Goal: Navigation & Orientation: Find specific page/section

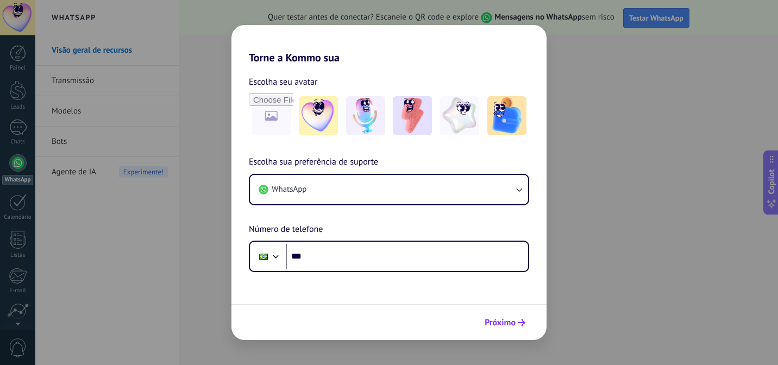
click at [506, 321] on span "Próximo" at bounding box center [500, 323] width 31 height 8
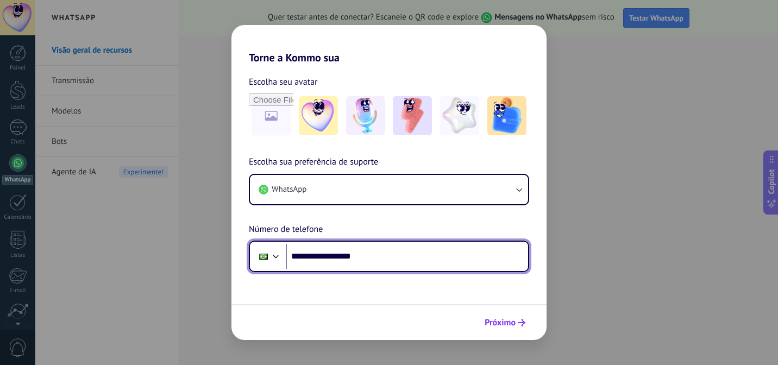
type input "**********"
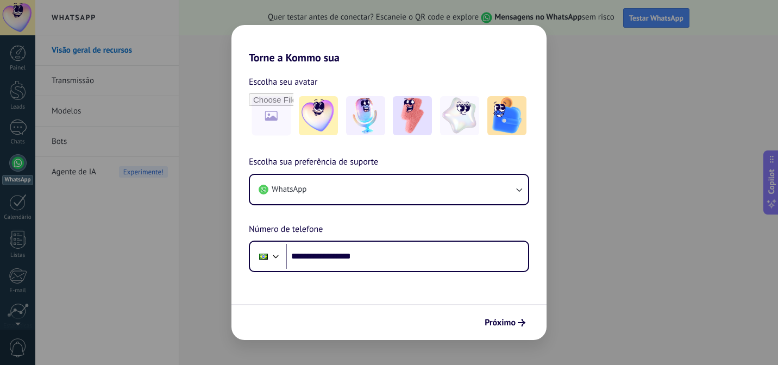
click at [507, 322] on span "Próximo" at bounding box center [500, 323] width 31 height 8
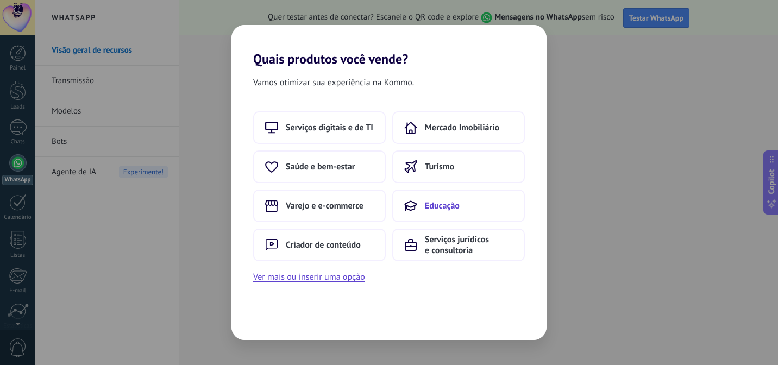
click at [440, 212] on button "Educação" at bounding box center [458, 206] width 133 height 33
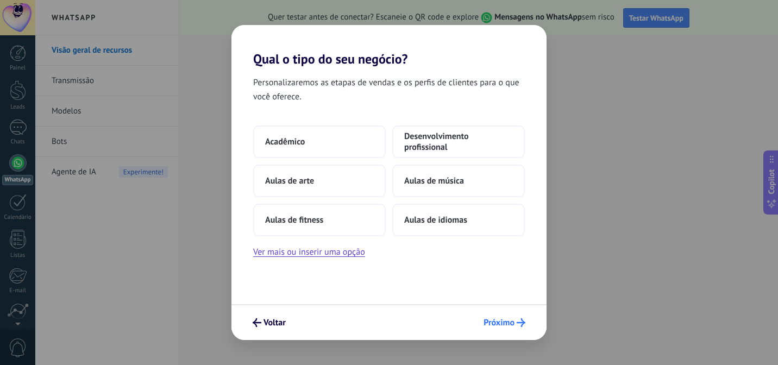
click at [502, 324] on span "Próximo" at bounding box center [499, 323] width 31 height 8
click at [500, 323] on span "Próximo" at bounding box center [499, 323] width 31 height 8
click at [521, 322] on icon "submit" at bounding box center [521, 322] width 9 height 9
click at [467, 146] on span "Desenvolvimento profissional" at bounding box center [458, 142] width 109 height 22
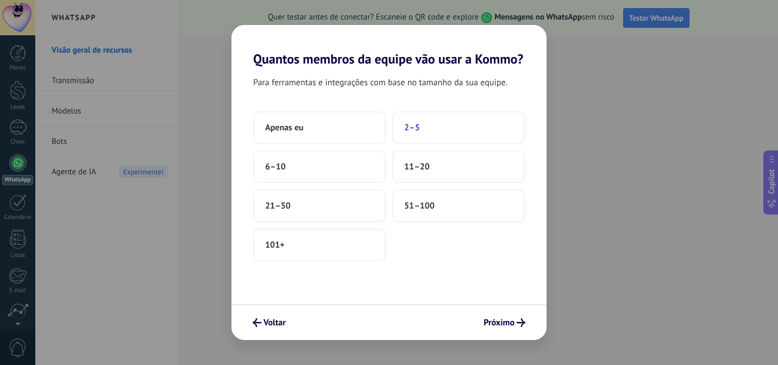
click at [423, 134] on button "2–5" at bounding box center [458, 127] width 133 height 33
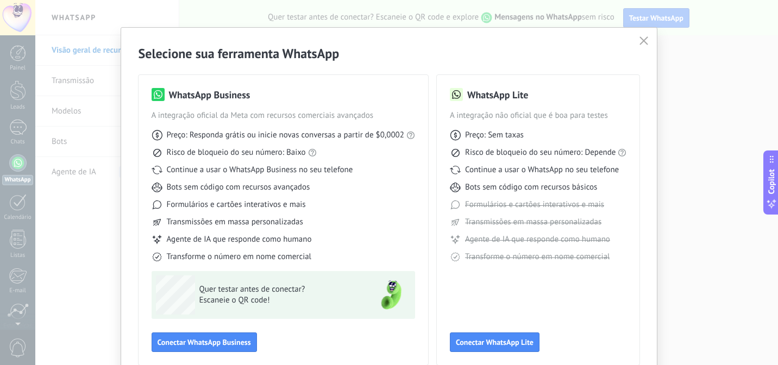
scroll to position [7, 0]
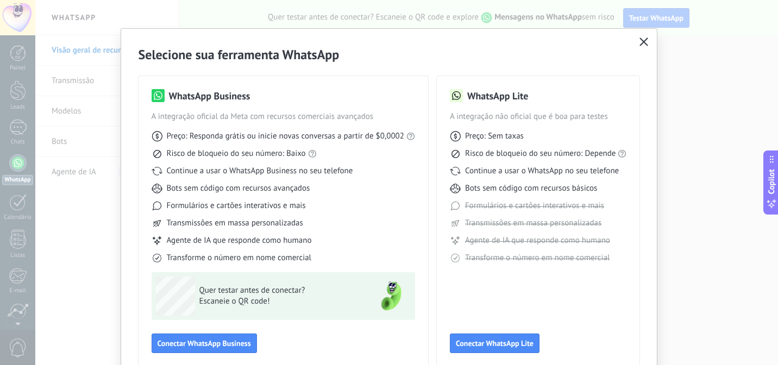
click at [641, 41] on icon "button" at bounding box center [644, 41] width 9 height 9
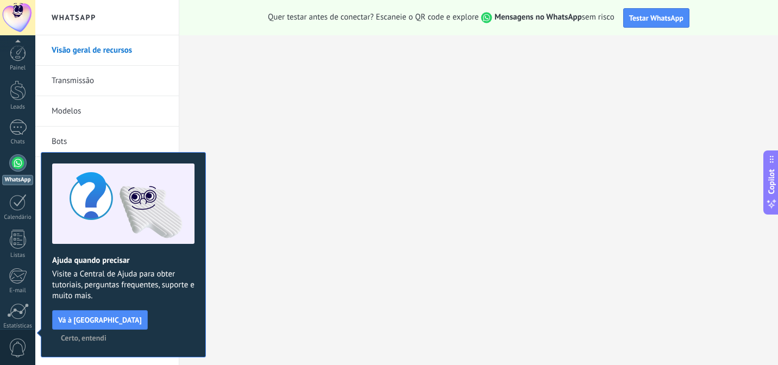
scroll to position [87, 0]
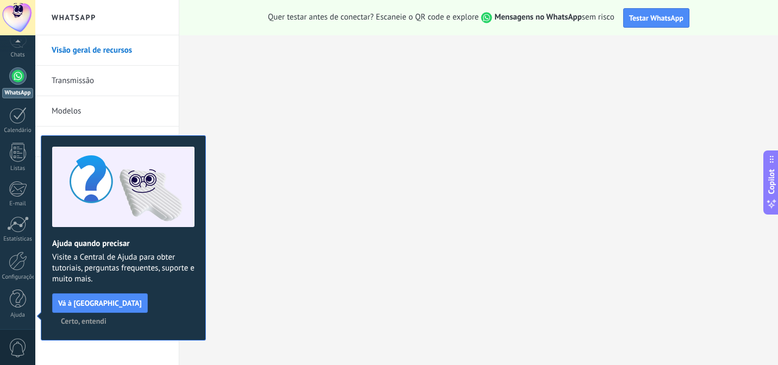
click at [106, 317] on span "Certo, entendi" at bounding box center [84, 321] width 46 height 8
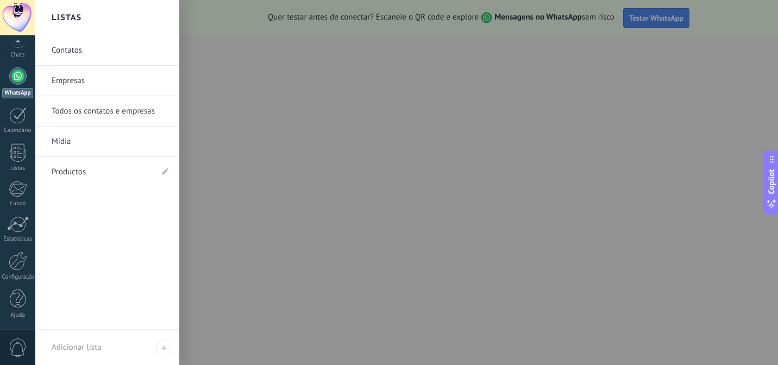
click at [67, 53] on link "Contatos" at bounding box center [110, 50] width 117 height 30
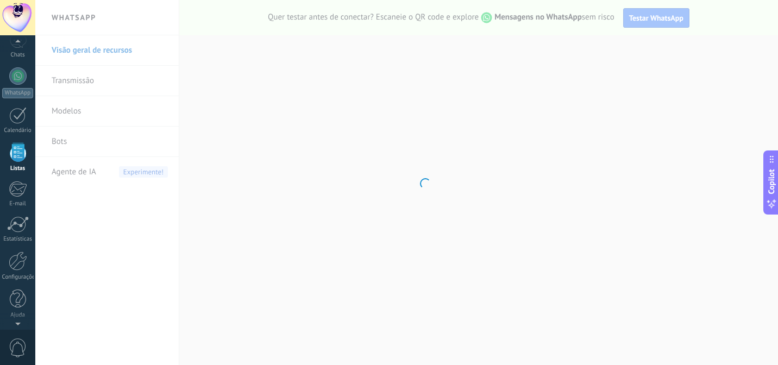
scroll to position [67, 0]
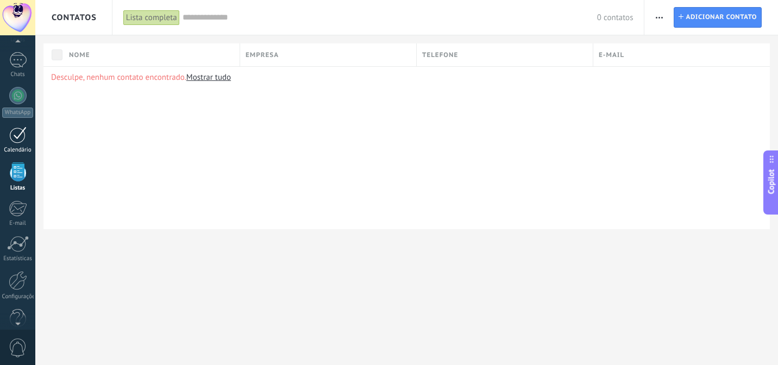
click at [15, 135] on div at bounding box center [17, 135] width 17 height 17
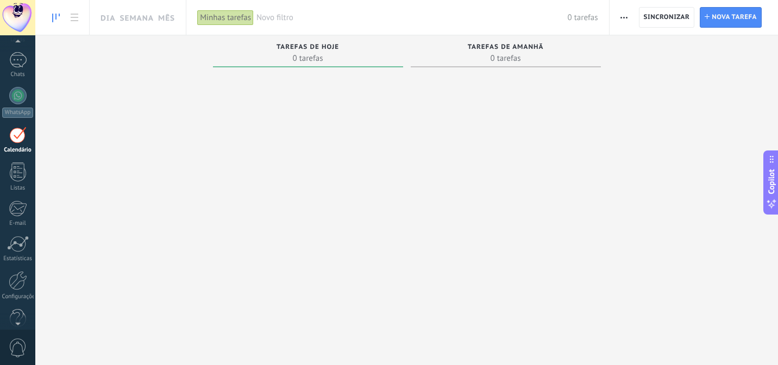
scroll to position [61, 0]
click at [17, 65] on div at bounding box center [17, 67] width 17 height 16
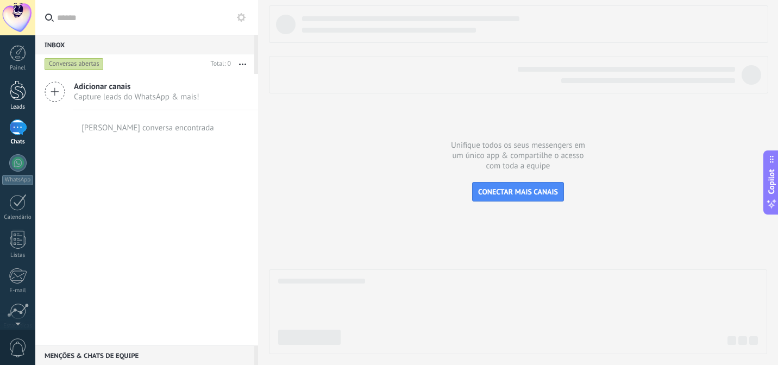
click at [14, 96] on div at bounding box center [18, 90] width 16 height 20
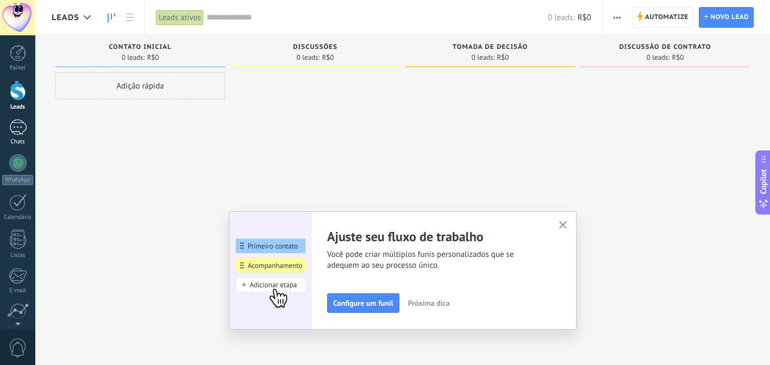
click at [16, 130] on div at bounding box center [17, 128] width 17 height 16
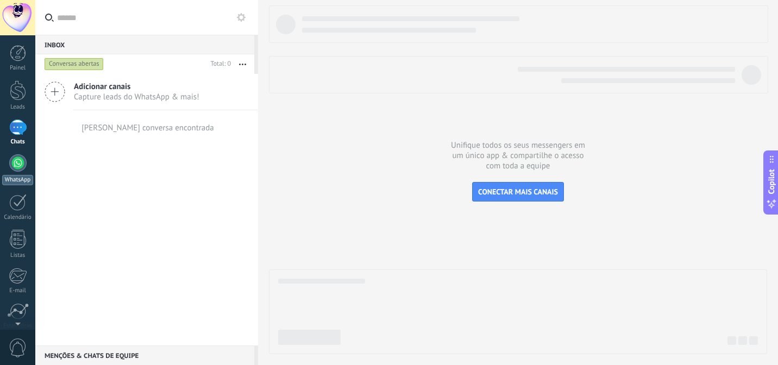
click at [18, 170] on div at bounding box center [17, 162] width 17 height 17
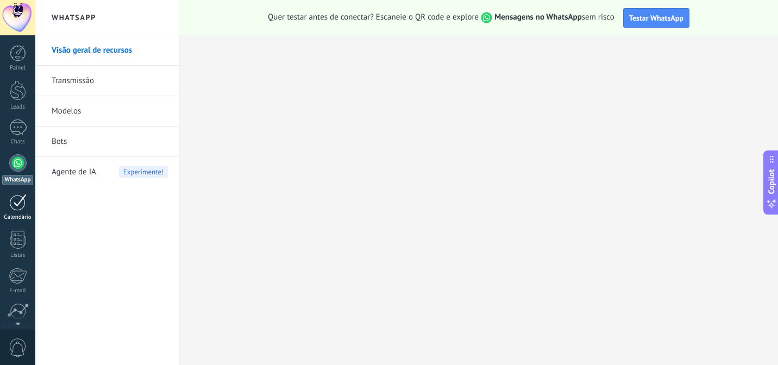
click at [18, 201] on div at bounding box center [17, 202] width 17 height 17
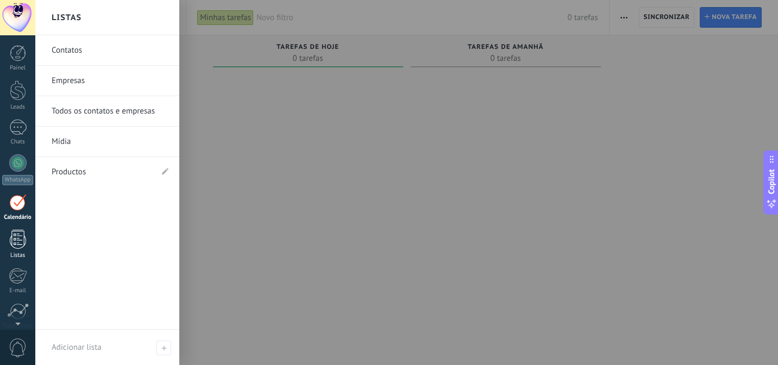
click at [17, 246] on div at bounding box center [18, 239] width 16 height 19
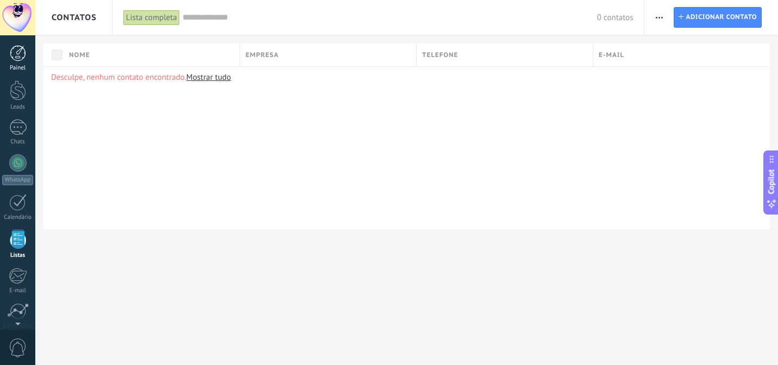
click at [21, 54] on div at bounding box center [18, 53] width 16 height 16
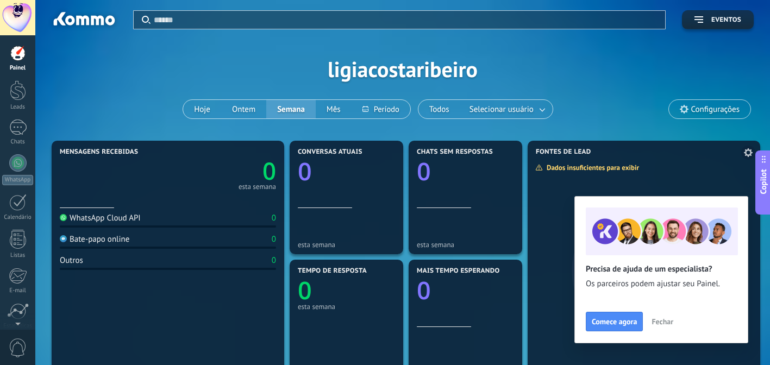
click at [670, 318] on span "Fechar" at bounding box center [662, 322] width 22 height 8
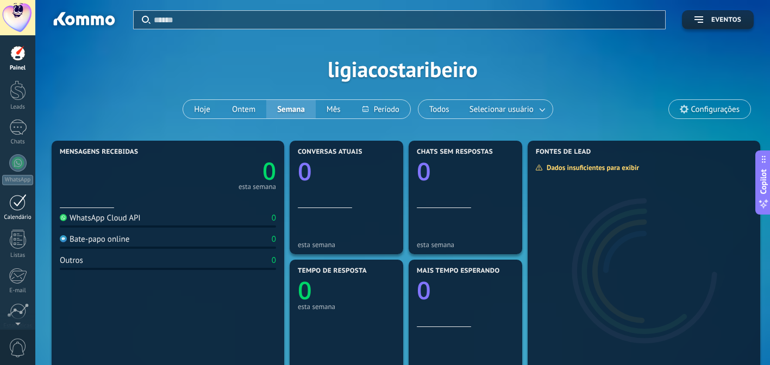
click at [17, 207] on div at bounding box center [17, 202] width 17 height 17
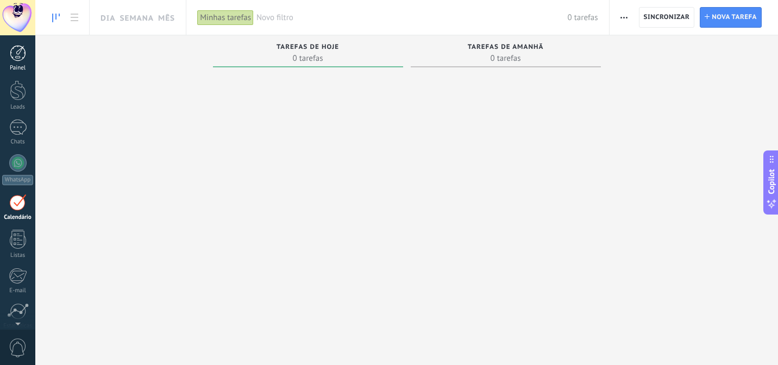
click at [22, 53] on div at bounding box center [18, 53] width 16 height 16
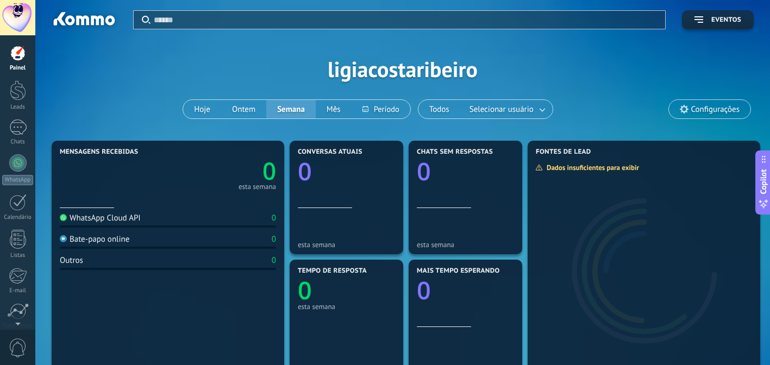
click at [21, 51] on div at bounding box center [18, 53] width 16 height 16
click at [202, 108] on button "Hoje" at bounding box center [202, 109] width 38 height 18
click at [15, 132] on div at bounding box center [17, 128] width 17 height 16
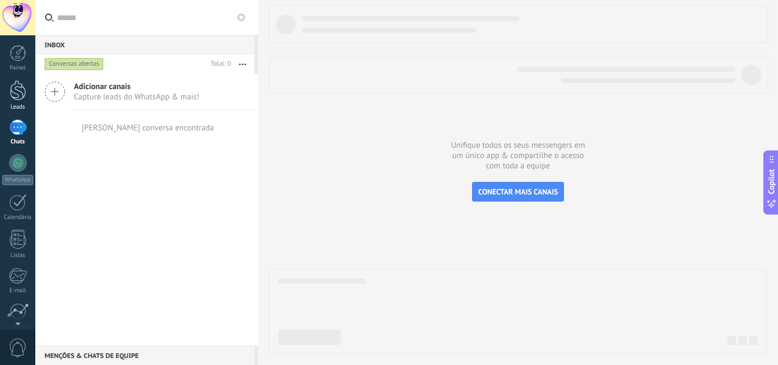
click at [17, 97] on div at bounding box center [18, 90] width 16 height 20
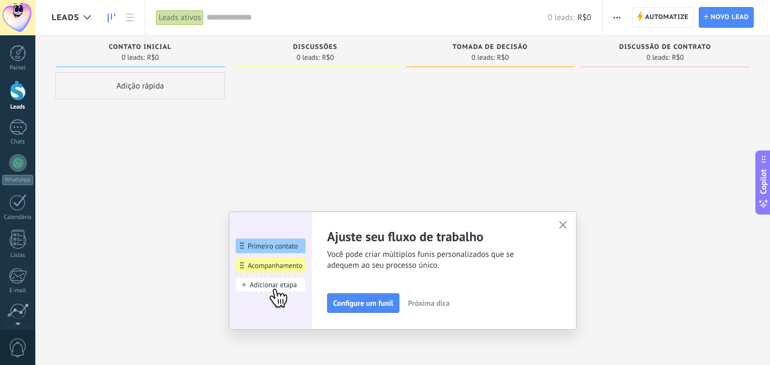
click at [566, 223] on icon "button" at bounding box center [563, 225] width 8 height 8
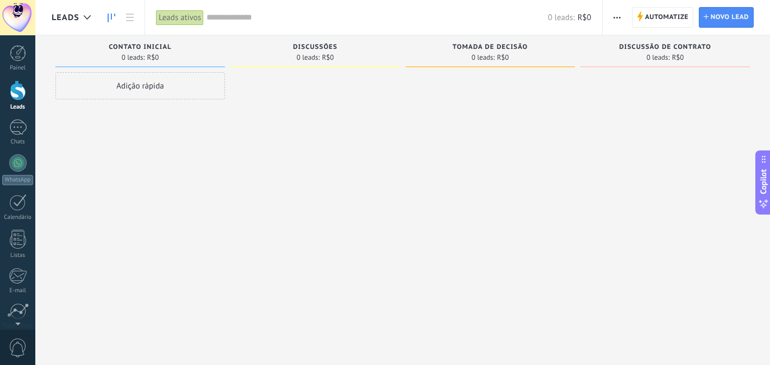
click at [167, 84] on div "Adição rápida" at bounding box center [140, 85] width 170 height 27
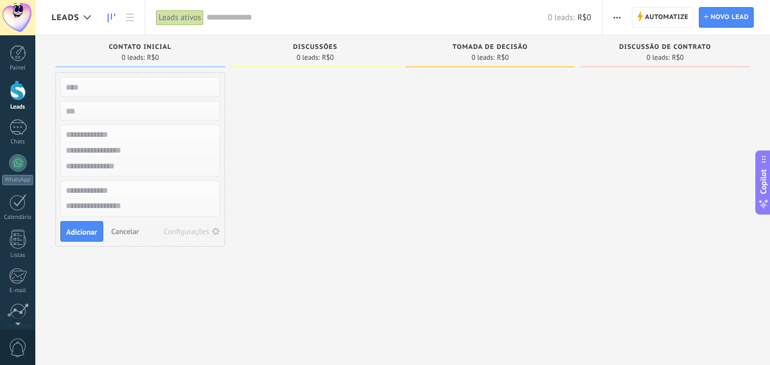
click at [305, 104] on div at bounding box center [315, 183] width 170 height 223
click at [128, 228] on span "Cancelar" at bounding box center [125, 232] width 28 height 10
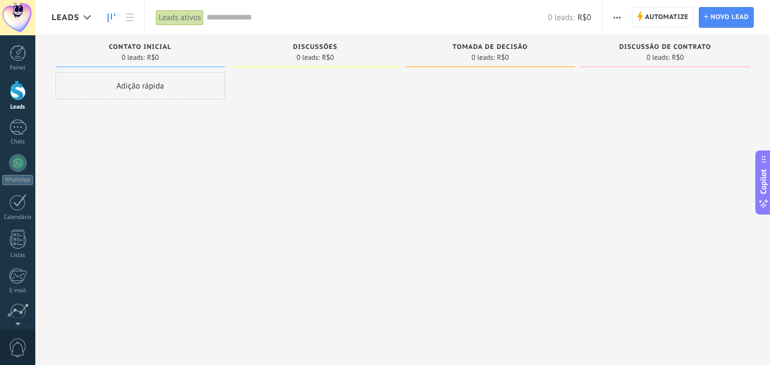
click at [315, 59] on span "0 leads:" at bounding box center [308, 57] width 23 height 7
click at [481, 59] on span "0 leads:" at bounding box center [483, 57] width 23 height 7
click at [657, 59] on span "0 leads:" at bounding box center [658, 57] width 23 height 7
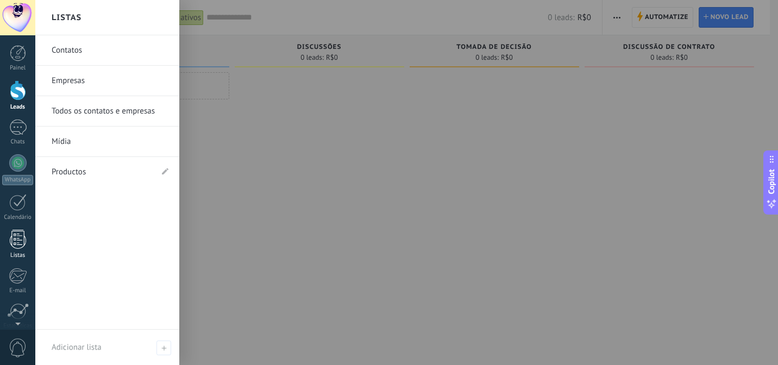
click at [20, 249] on link "Listas" at bounding box center [17, 244] width 35 height 29
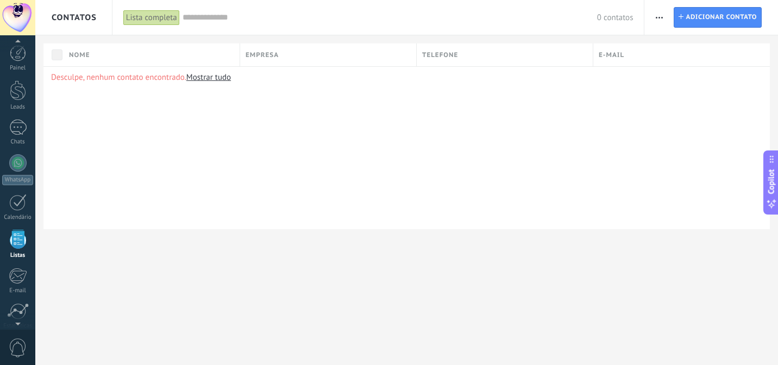
scroll to position [67, 0]
